Goal: Information Seeking & Learning: Learn about a topic

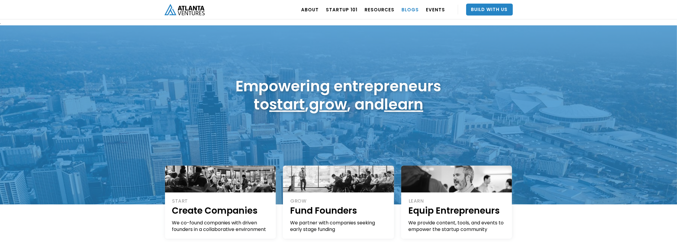
click at [409, 10] on link "BLOGS" at bounding box center [410, 9] width 17 height 17
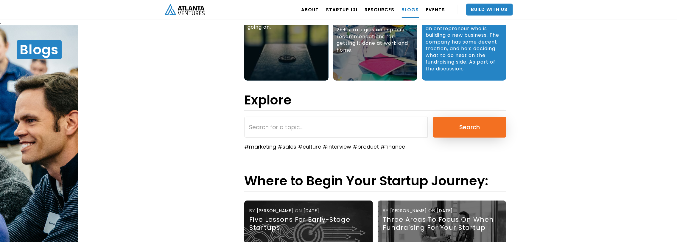
scroll to position [127, 0]
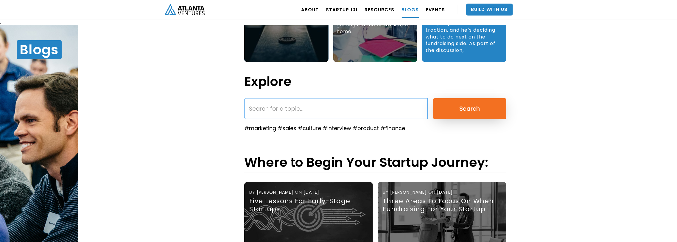
click at [301, 112] on input "search" at bounding box center [335, 108] width 183 height 21
type input "design partnership"
click at [433, 98] on input "Search" at bounding box center [469, 108] width 73 height 21
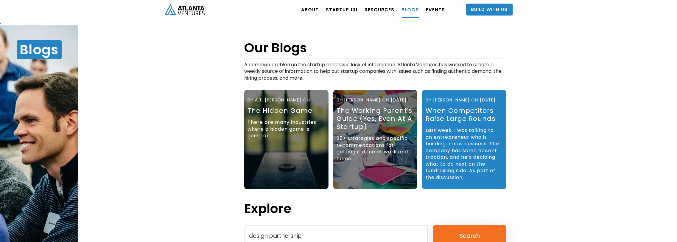
scroll to position [87, 0]
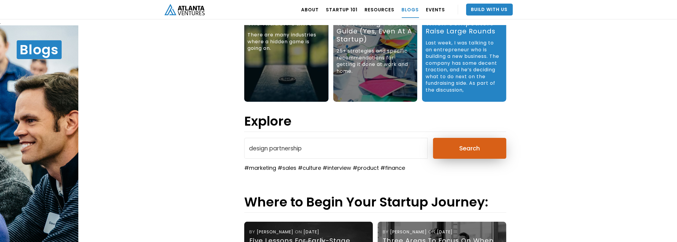
click at [458, 151] on input "Search" at bounding box center [469, 148] width 73 height 21
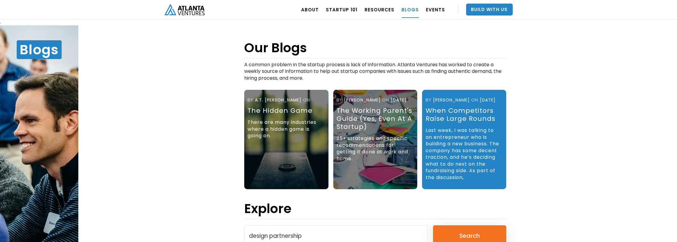
click at [413, 11] on link "BLOGS" at bounding box center [410, 9] width 17 height 17
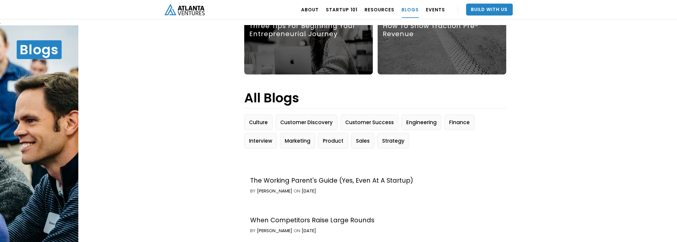
scroll to position [4151, 0]
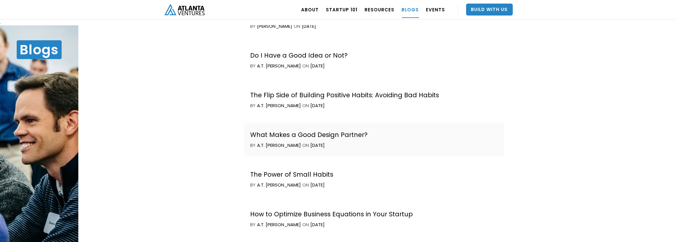
click at [278, 132] on div "What Makes a Good Design Partner?" at bounding box center [308, 134] width 117 height 8
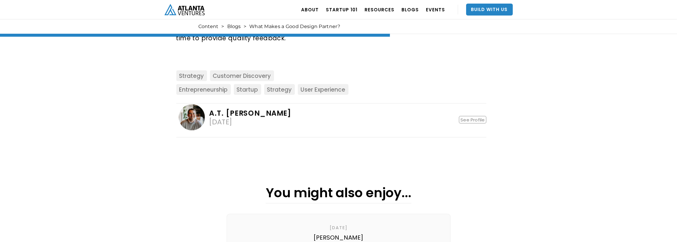
scroll to position [637, 0]
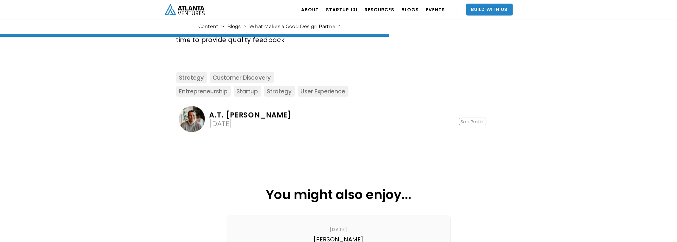
click at [214, 111] on div "A.T. [PERSON_NAME]" at bounding box center [250, 114] width 82 height 7
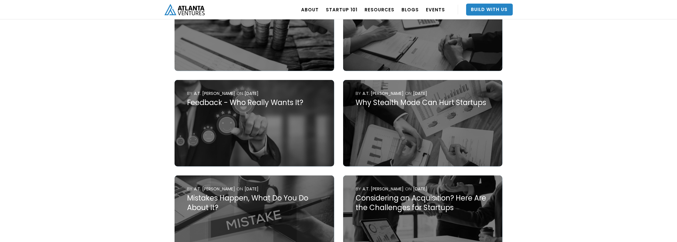
scroll to position [2321, 0]
